Goal: Transaction & Acquisition: Purchase product/service

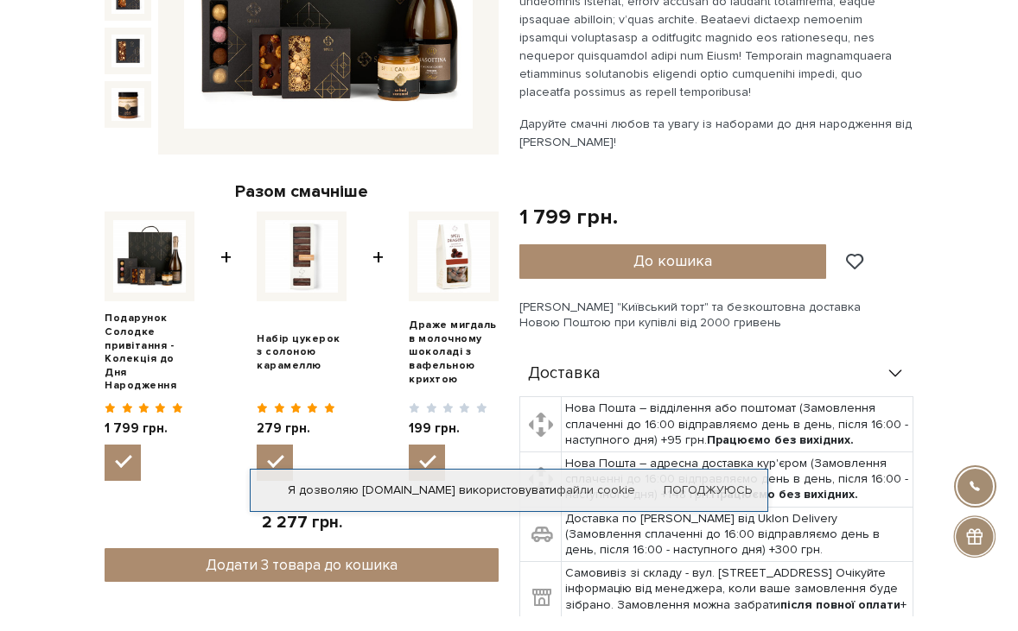
scroll to position [346, 0]
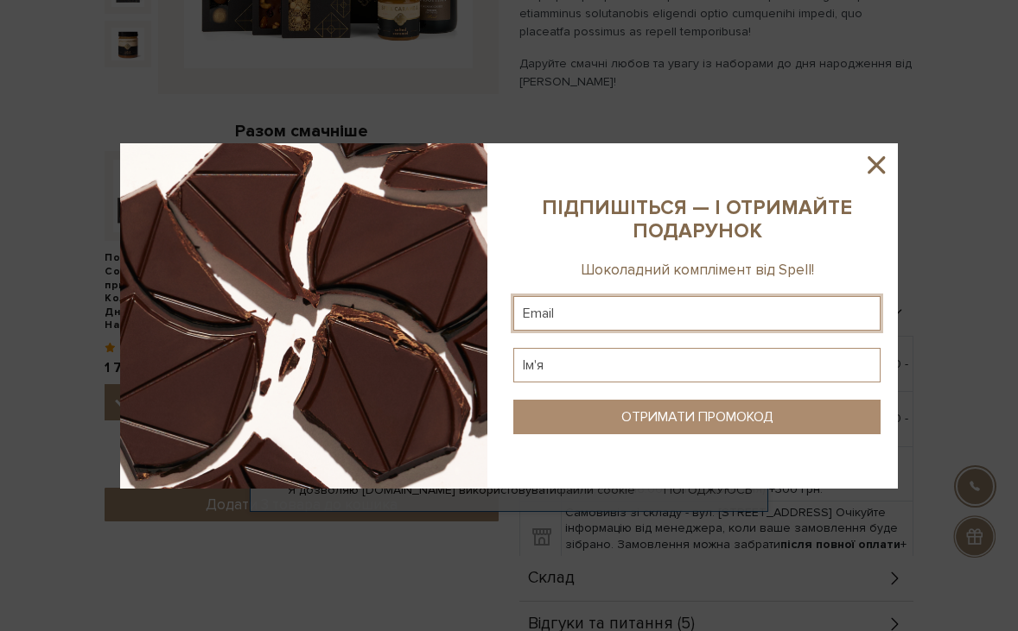
click at [618, 315] on input "text" at bounding box center [696, 313] width 367 height 35
type input "[EMAIL_ADDRESS][PERSON_NAME][DOMAIN_NAME]"
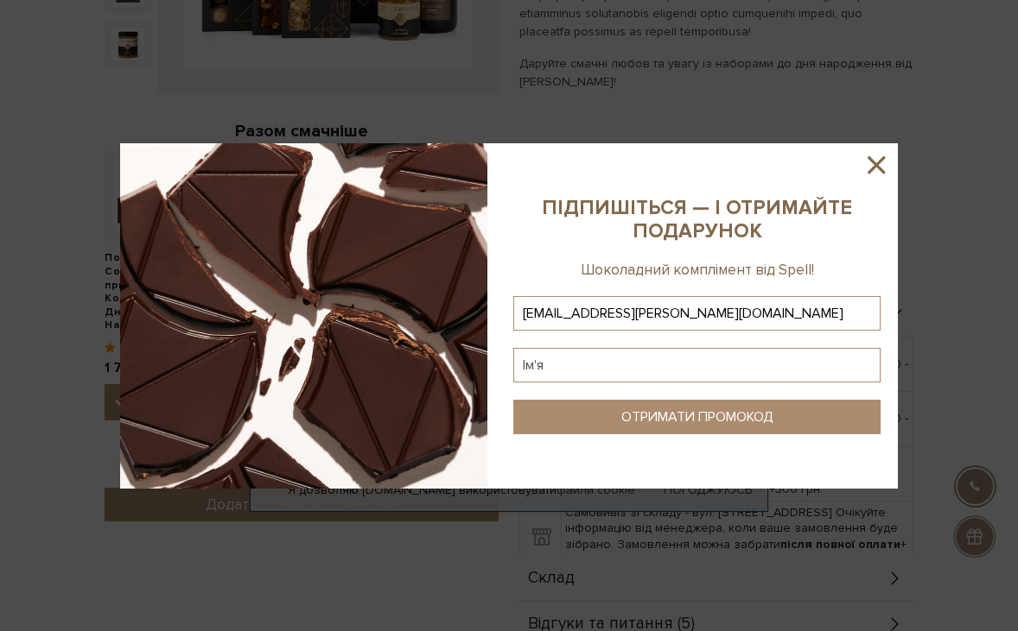
type input "[EMAIL_ADDRESS][PERSON_NAME][DOMAIN_NAME]"
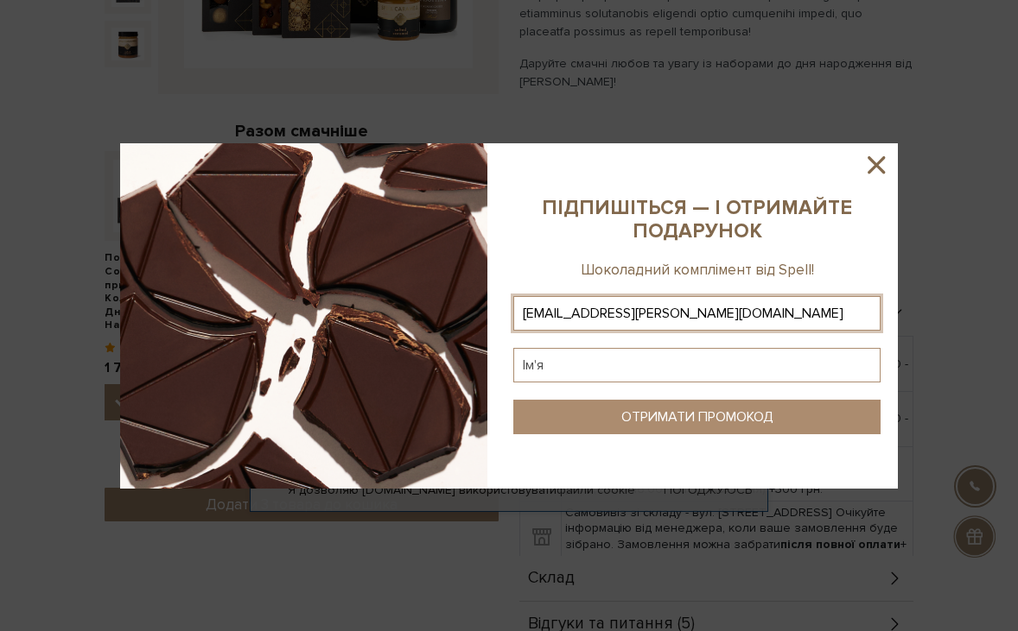
click at [597, 369] on input "text" at bounding box center [696, 365] width 367 height 35
click at [530, 366] on input "[PERSON_NAME]" at bounding box center [696, 365] width 367 height 35
type input "[PERSON_NAME]"
click at [680, 412] on div "ОТРИМАТИ ПРОМОКОД" at bounding box center [697, 417] width 152 height 16
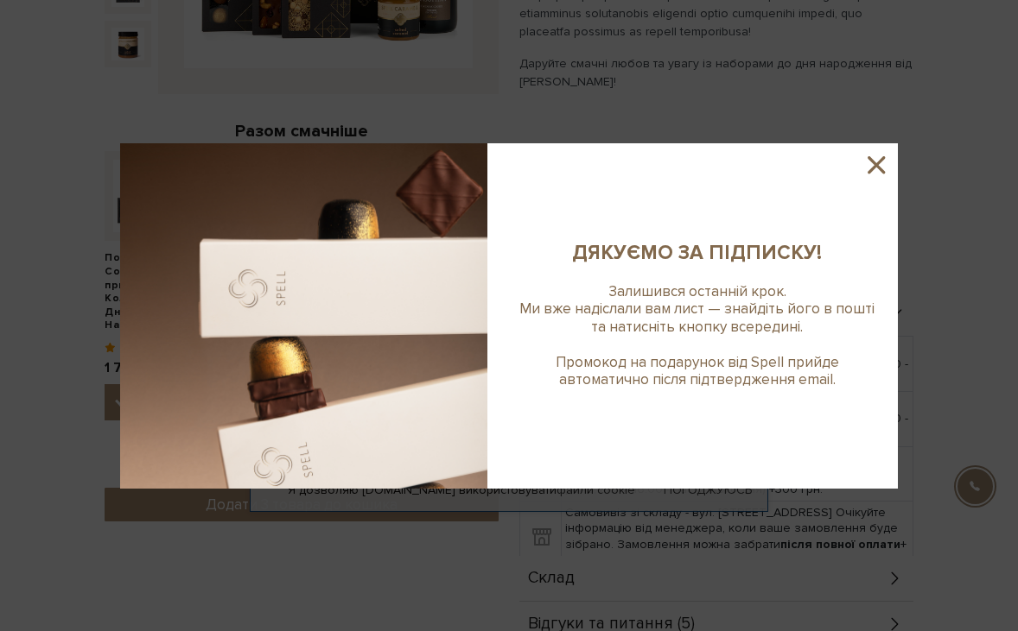
click at [877, 164] on icon at bounding box center [875, 164] width 17 height 17
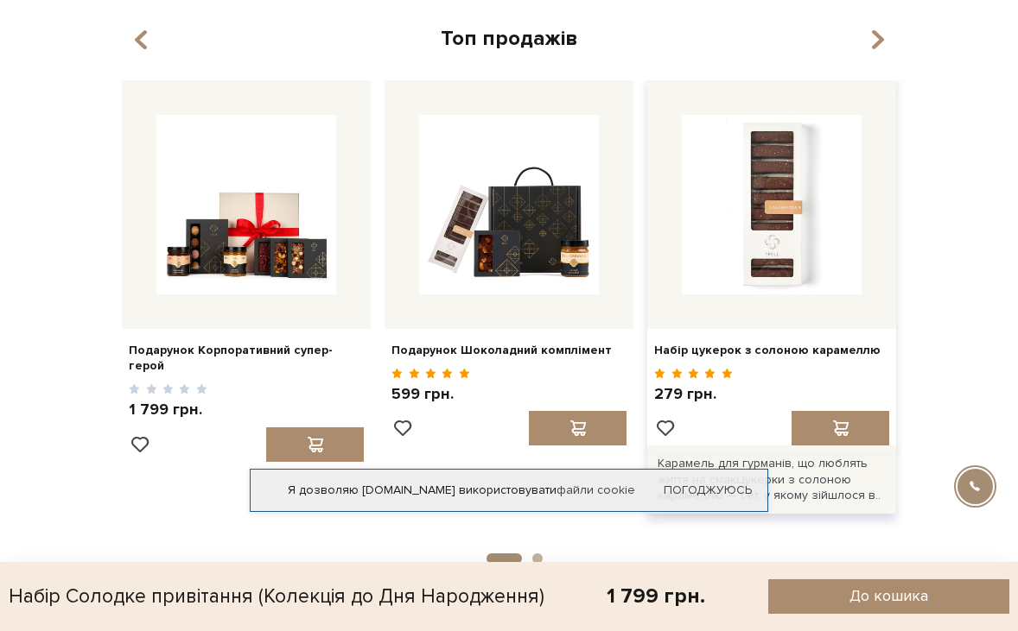
scroll to position [1123, 0]
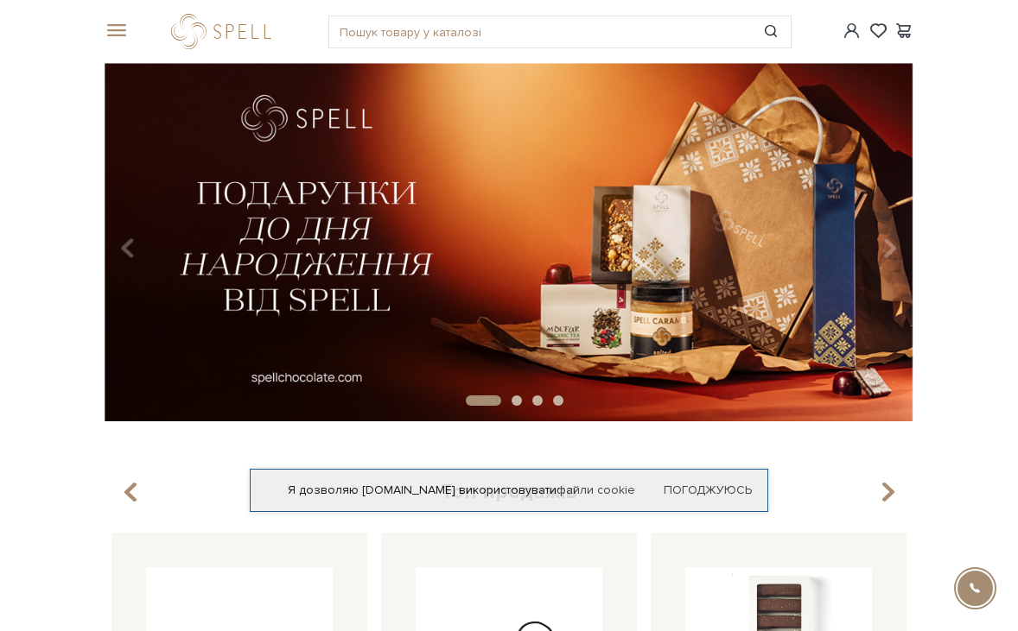
click at [517, 288] on img at bounding box center [509, 242] width 809 height 358
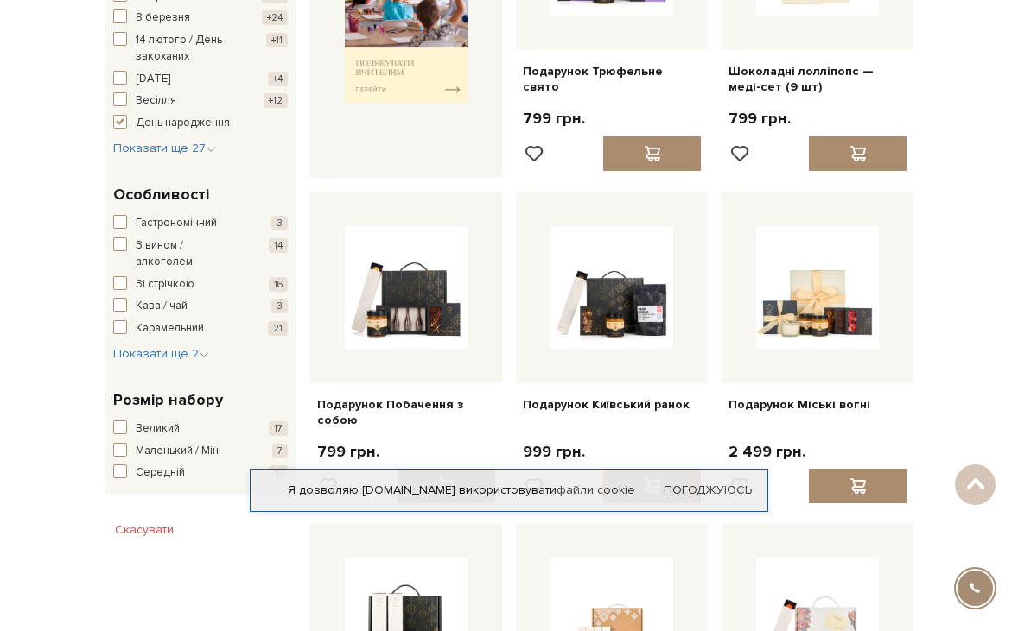
scroll to position [777, 0]
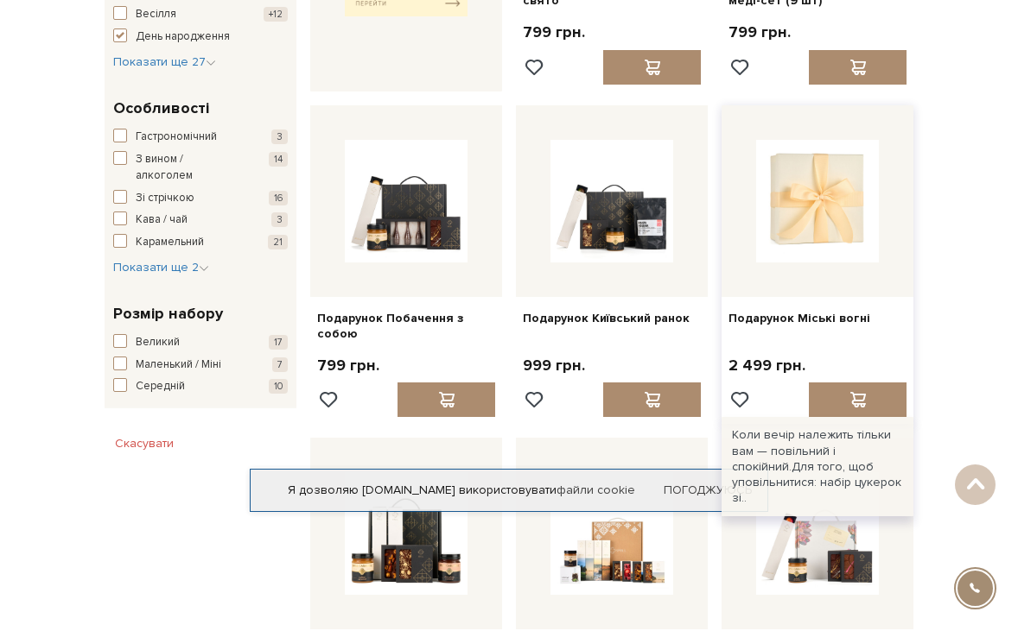
click at [832, 214] on img at bounding box center [817, 201] width 123 height 123
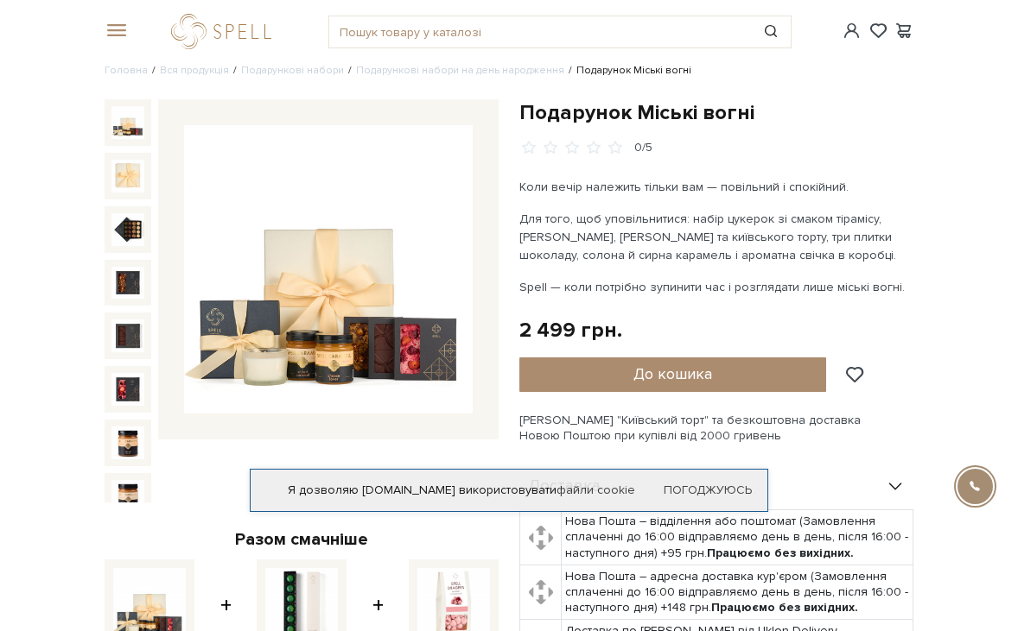
click at [337, 293] on img at bounding box center [328, 269] width 289 height 289
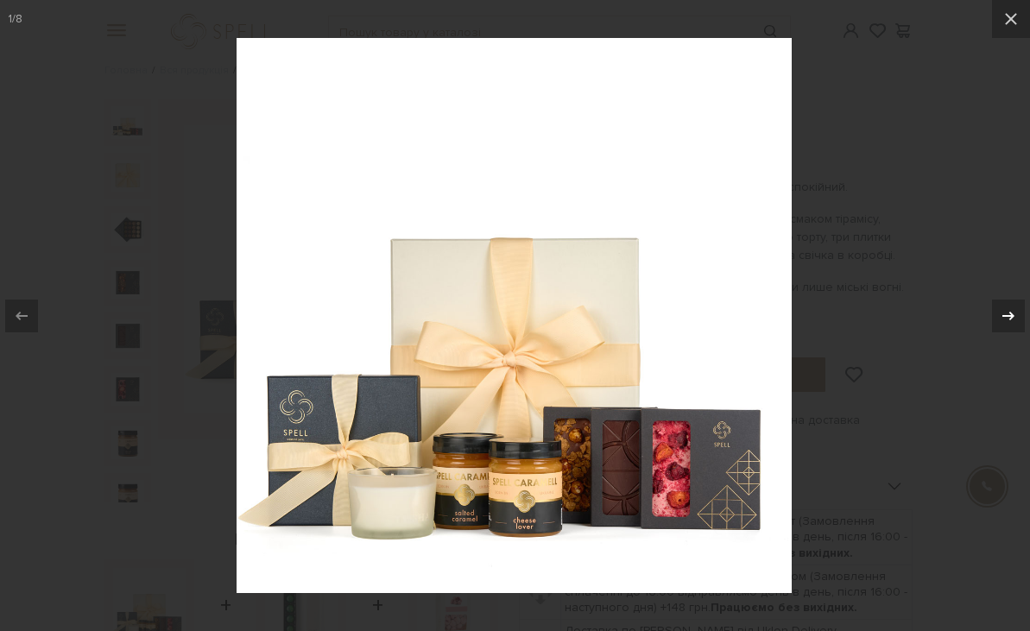
click at [1014, 310] on icon at bounding box center [1009, 316] width 21 height 21
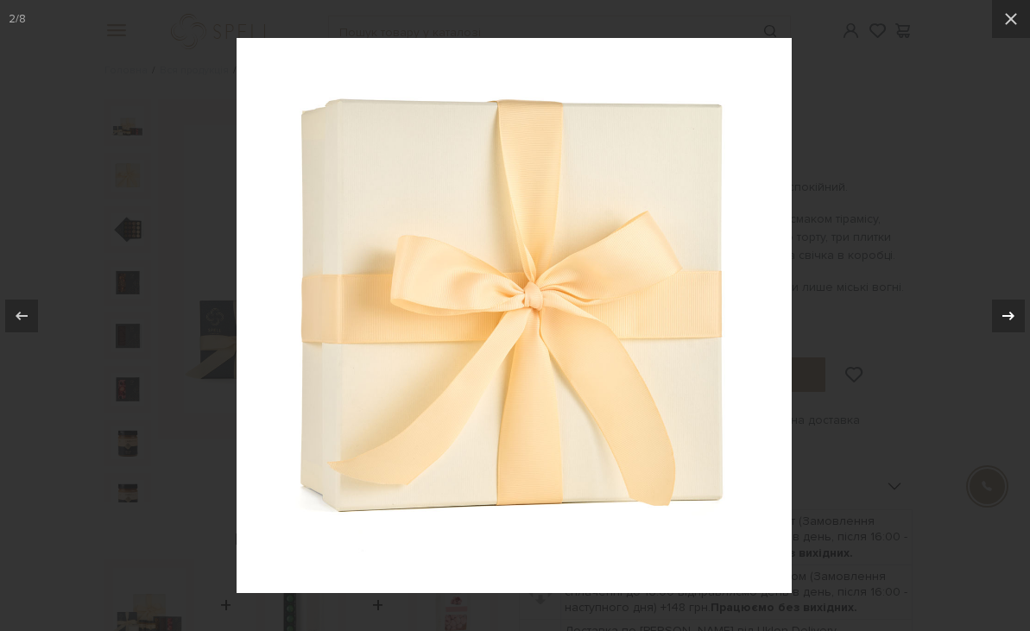
click at [1014, 310] on icon at bounding box center [1009, 316] width 21 height 21
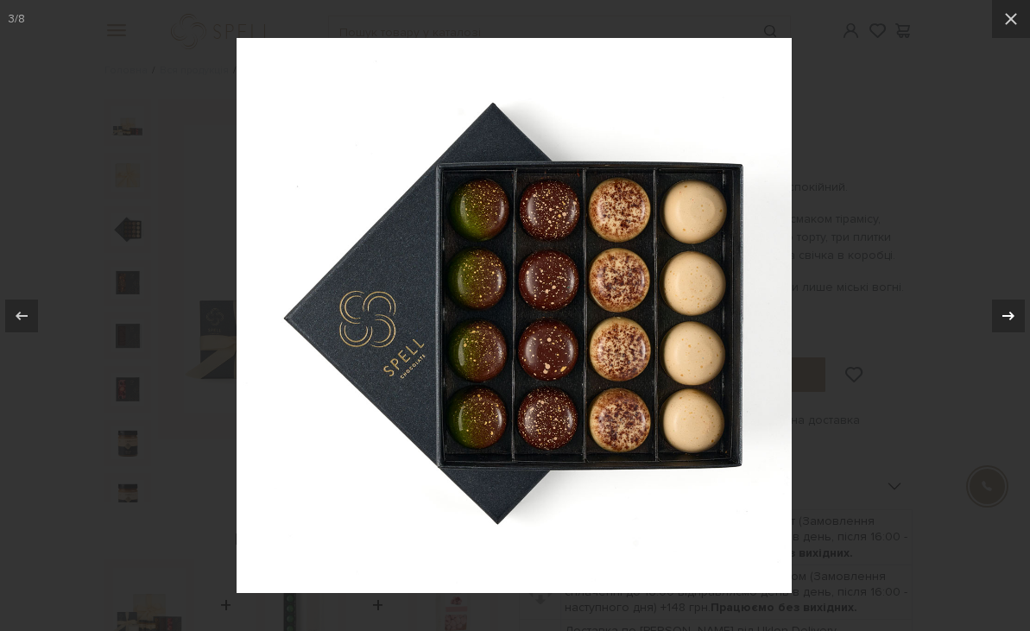
click at [1013, 316] on icon at bounding box center [1009, 315] width 12 height 9
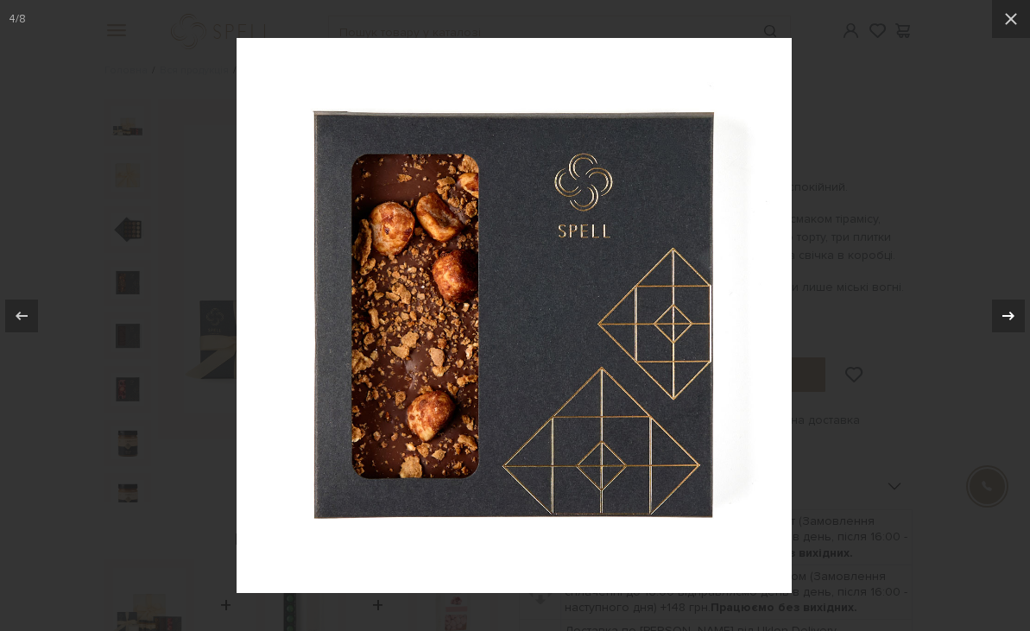
click at [1013, 316] on icon at bounding box center [1009, 315] width 12 height 9
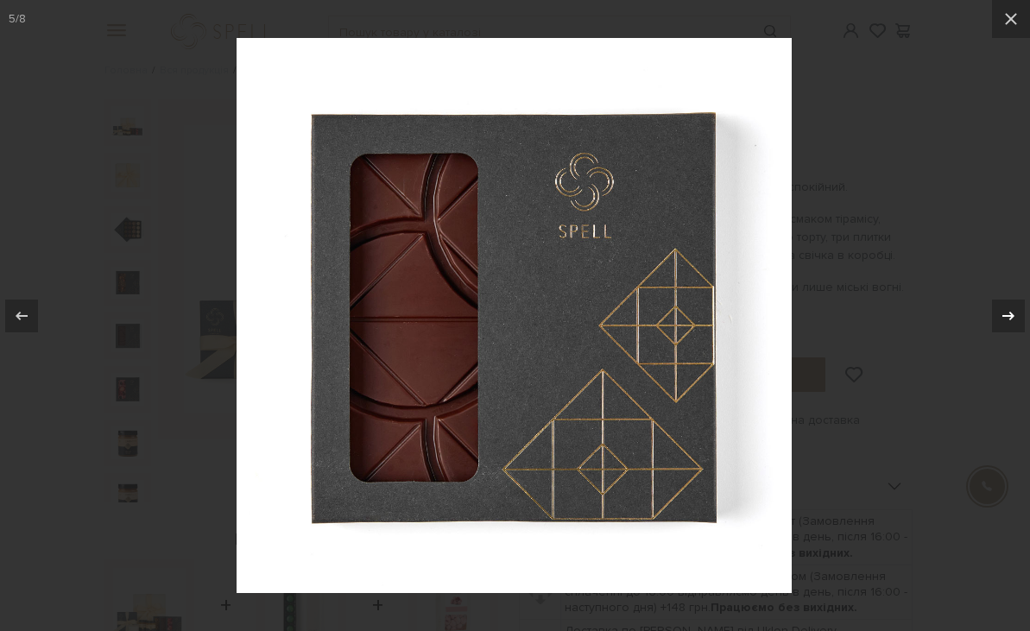
click at [1013, 316] on icon at bounding box center [1009, 315] width 12 height 9
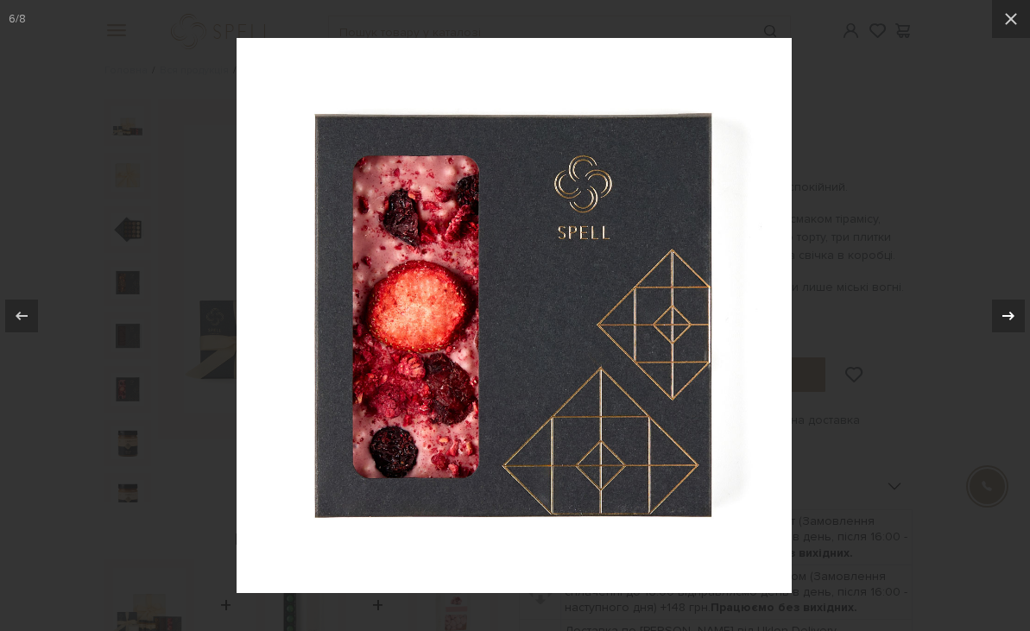
click at [1013, 316] on icon at bounding box center [1009, 315] width 12 height 9
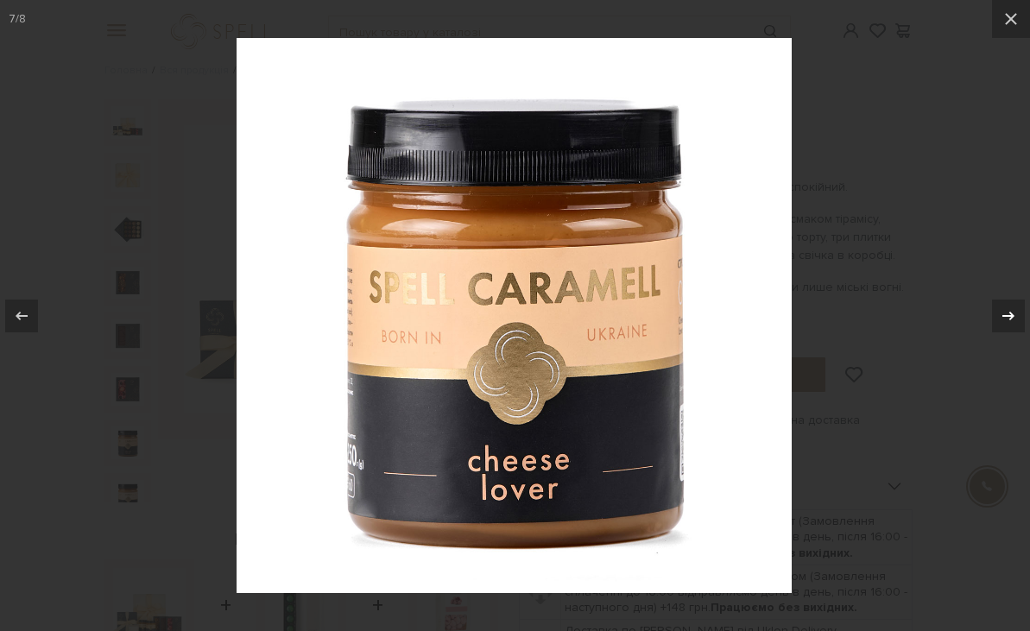
click at [1013, 316] on icon at bounding box center [1009, 315] width 12 height 9
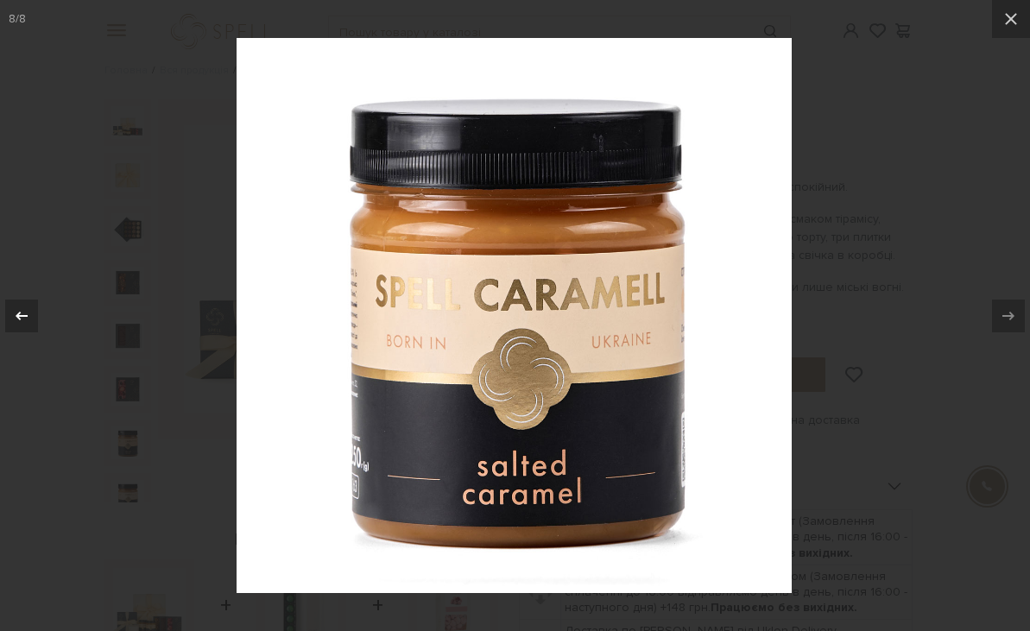
click at [20, 313] on icon at bounding box center [22, 315] width 12 height 9
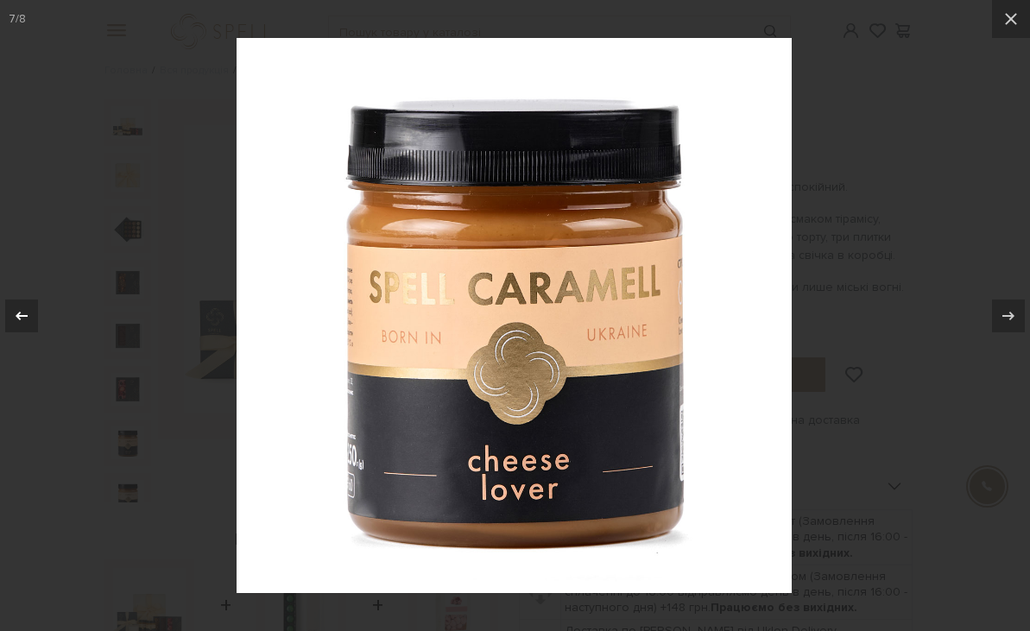
click at [20, 313] on icon at bounding box center [22, 315] width 12 height 9
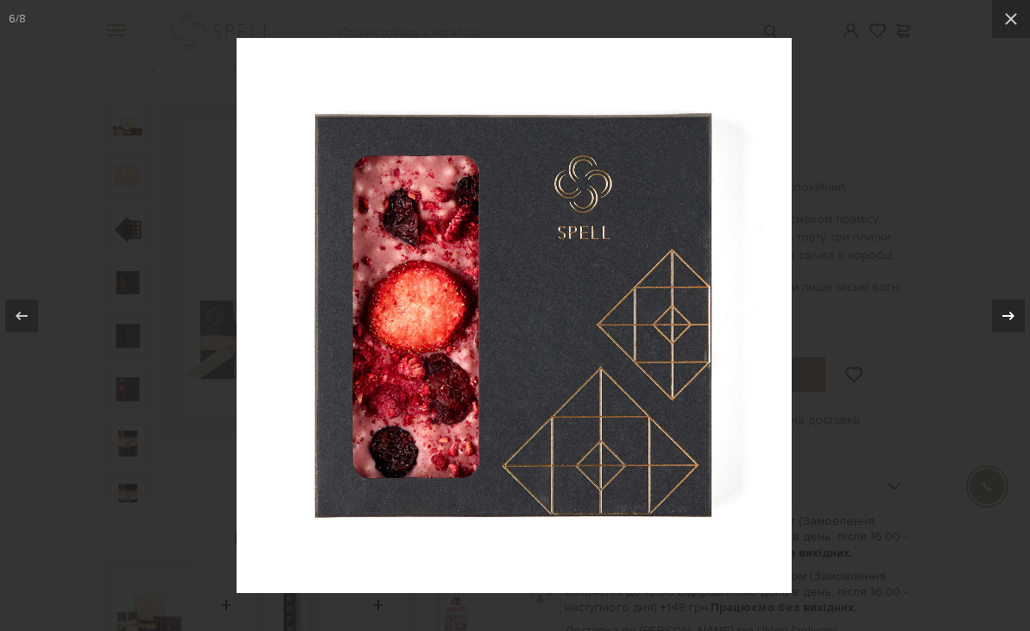
click at [999, 312] on icon at bounding box center [1009, 316] width 21 height 21
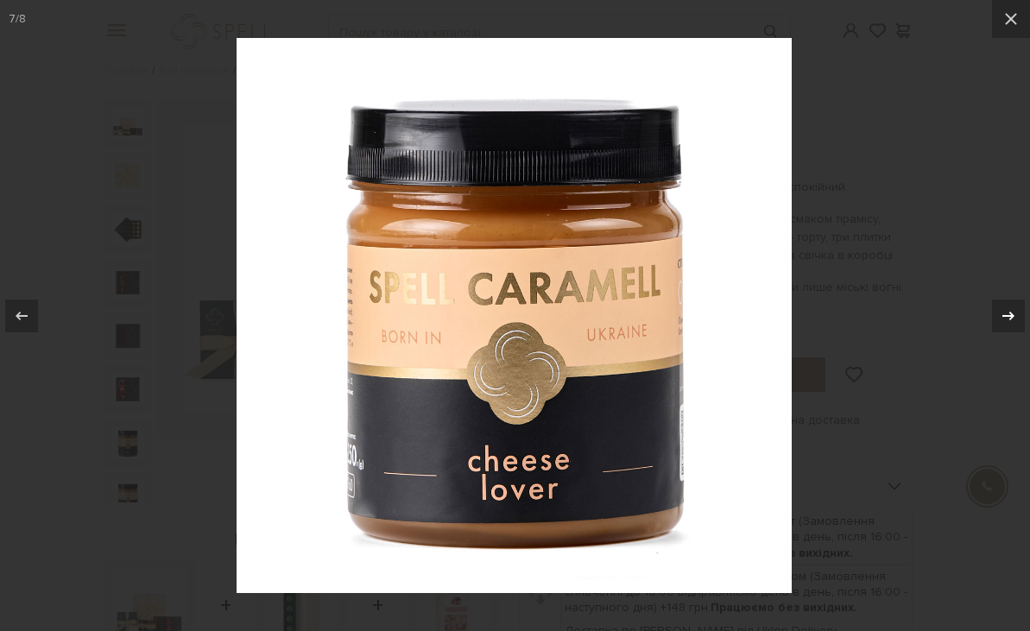
click at [999, 312] on icon at bounding box center [1009, 316] width 21 height 21
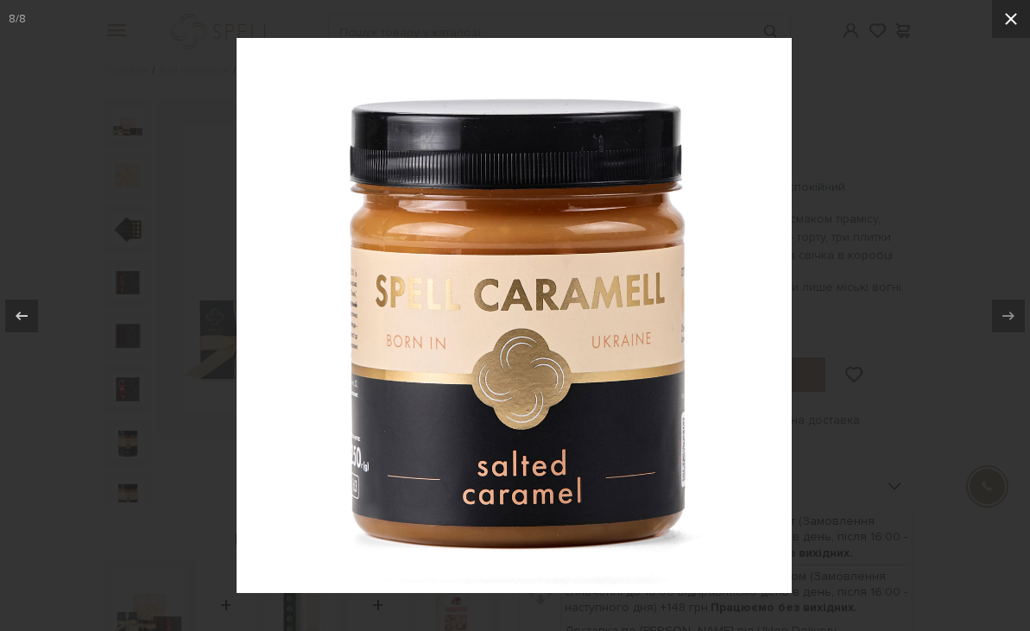
click at [1015, 23] on icon at bounding box center [1011, 19] width 12 height 12
